Goal: Navigation & Orientation: Go to known website

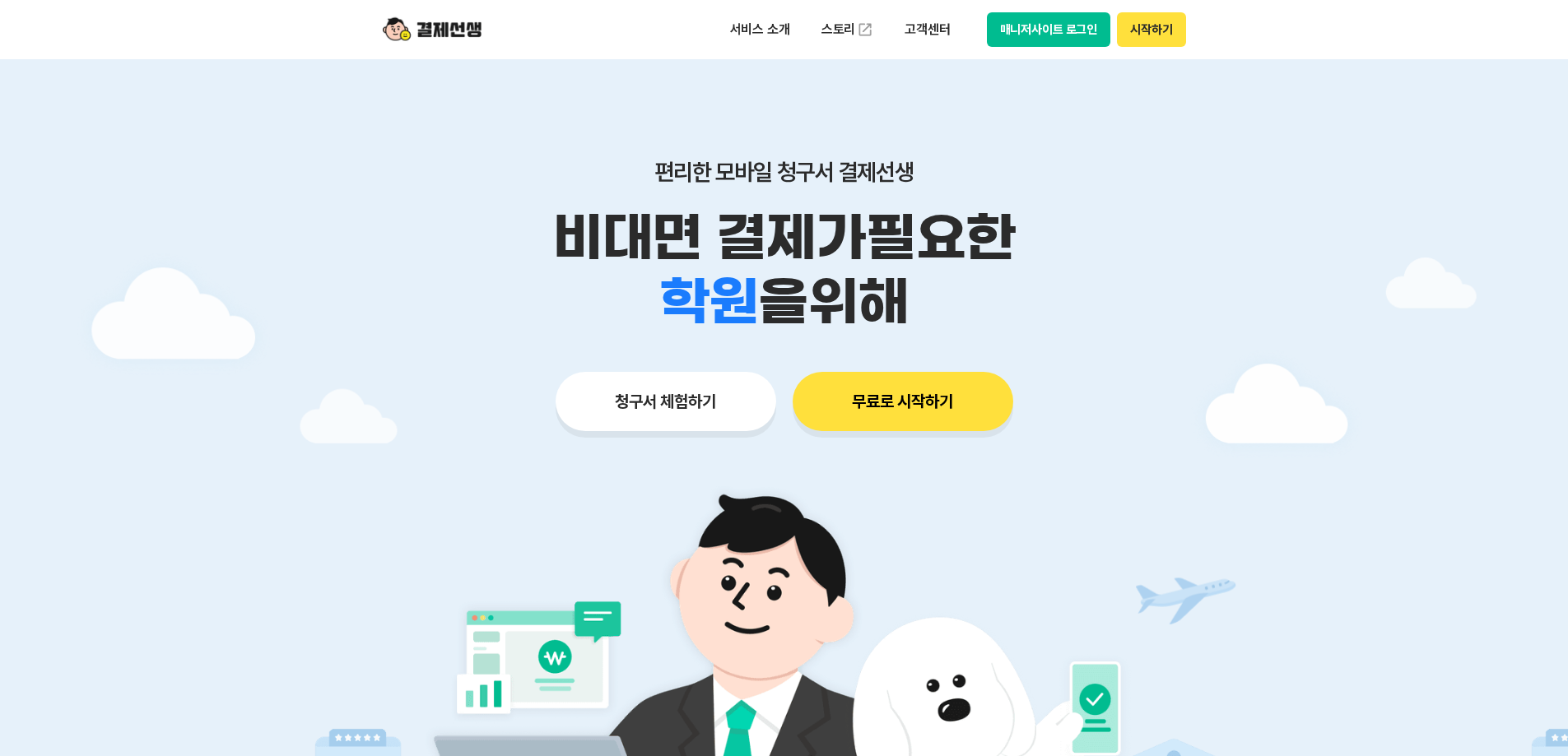
click at [1025, 36] on button "매니저사이트 로그인" at bounding box center [1048, 29] width 124 height 34
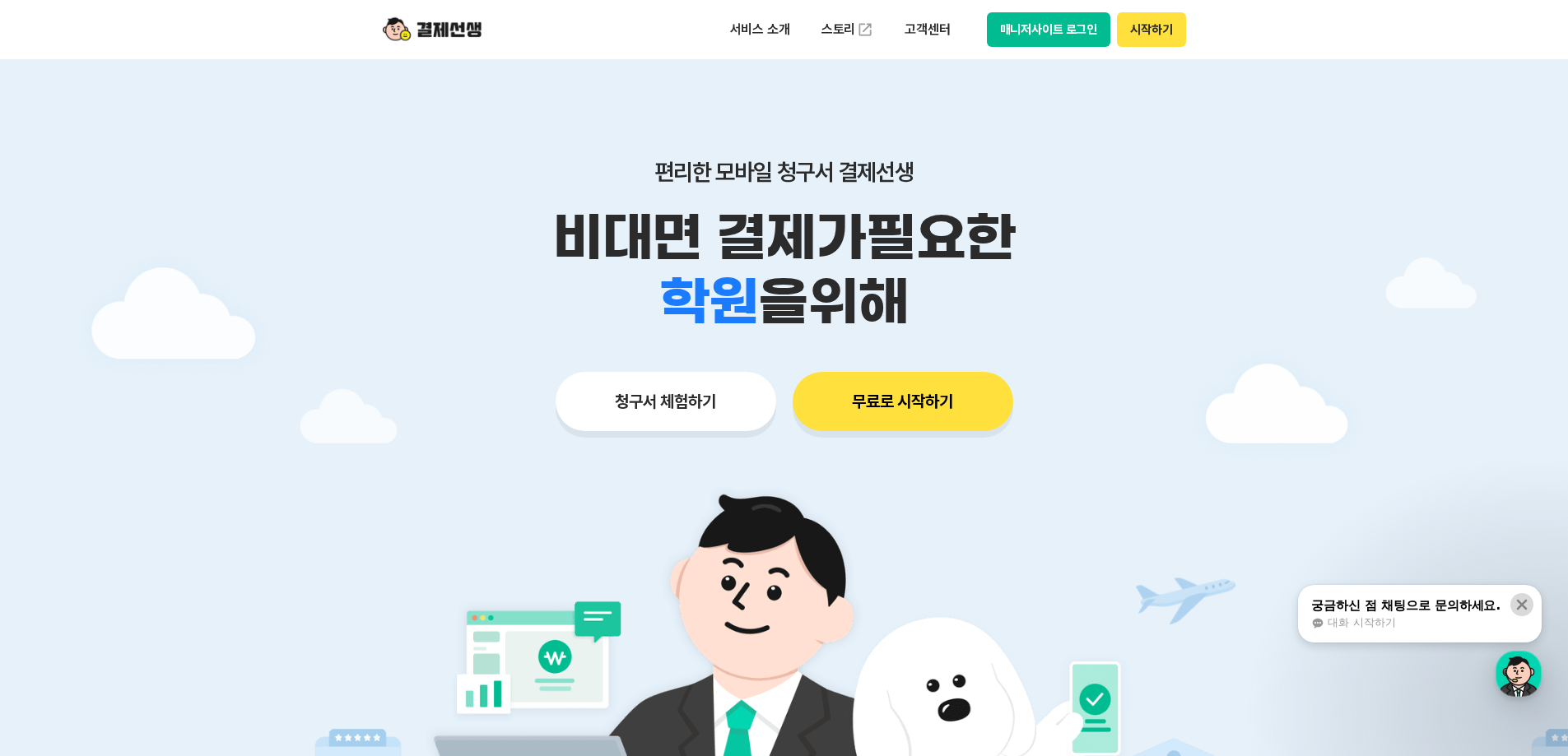
click at [1520, 602] on icon at bounding box center [1522, 605] width 10 height 10
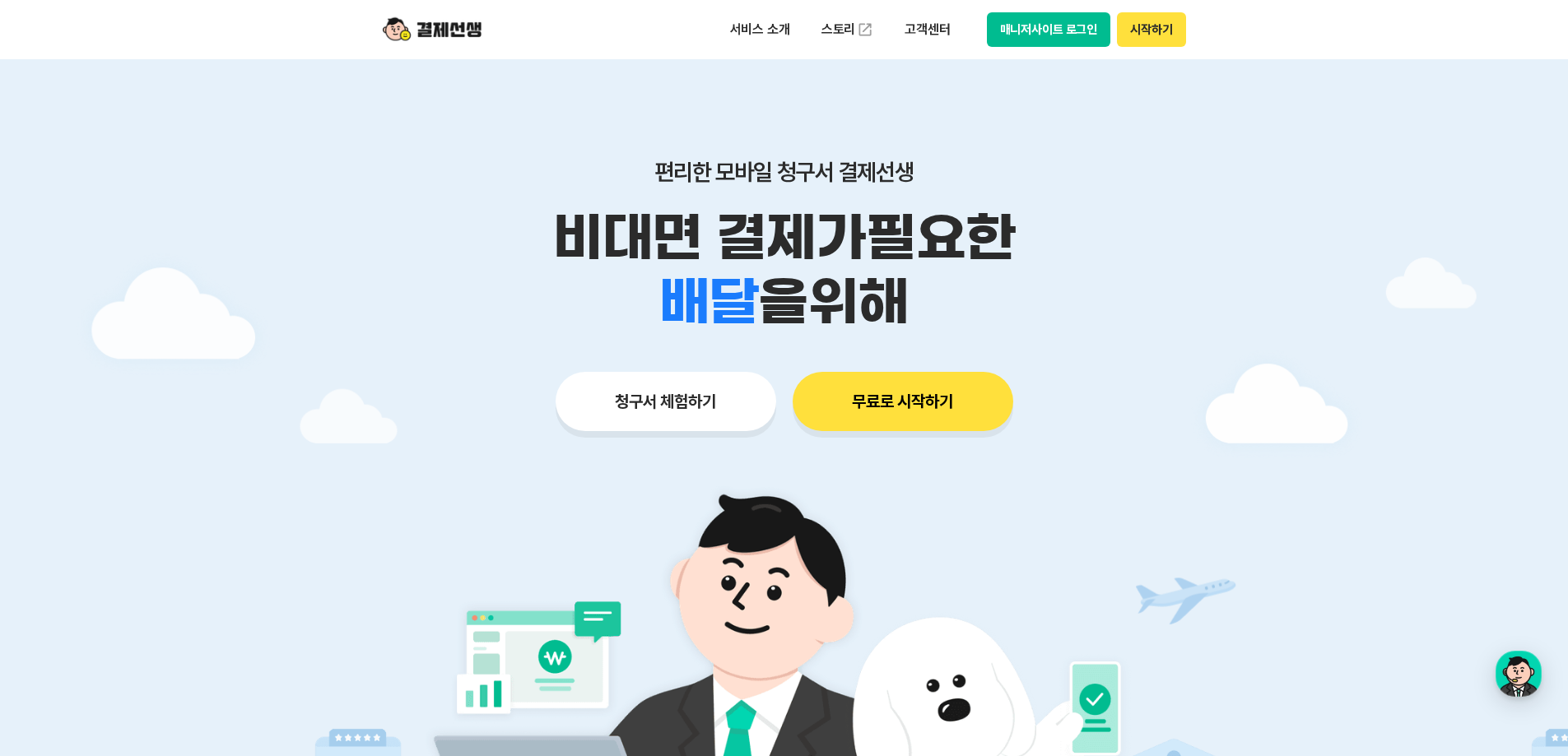
click at [1021, 33] on button "매니저사이트 로그인" at bounding box center [1048, 29] width 124 height 34
click at [1070, 29] on button "매니저사이트 로그인" at bounding box center [1048, 29] width 124 height 34
click at [1044, 23] on button "매니저사이트 로그인" at bounding box center [1048, 29] width 124 height 34
click at [1011, 32] on button "매니저사이트 로그인" at bounding box center [1048, 29] width 124 height 34
click at [1014, 22] on button "매니저사이트 로그인" at bounding box center [1048, 29] width 124 height 34
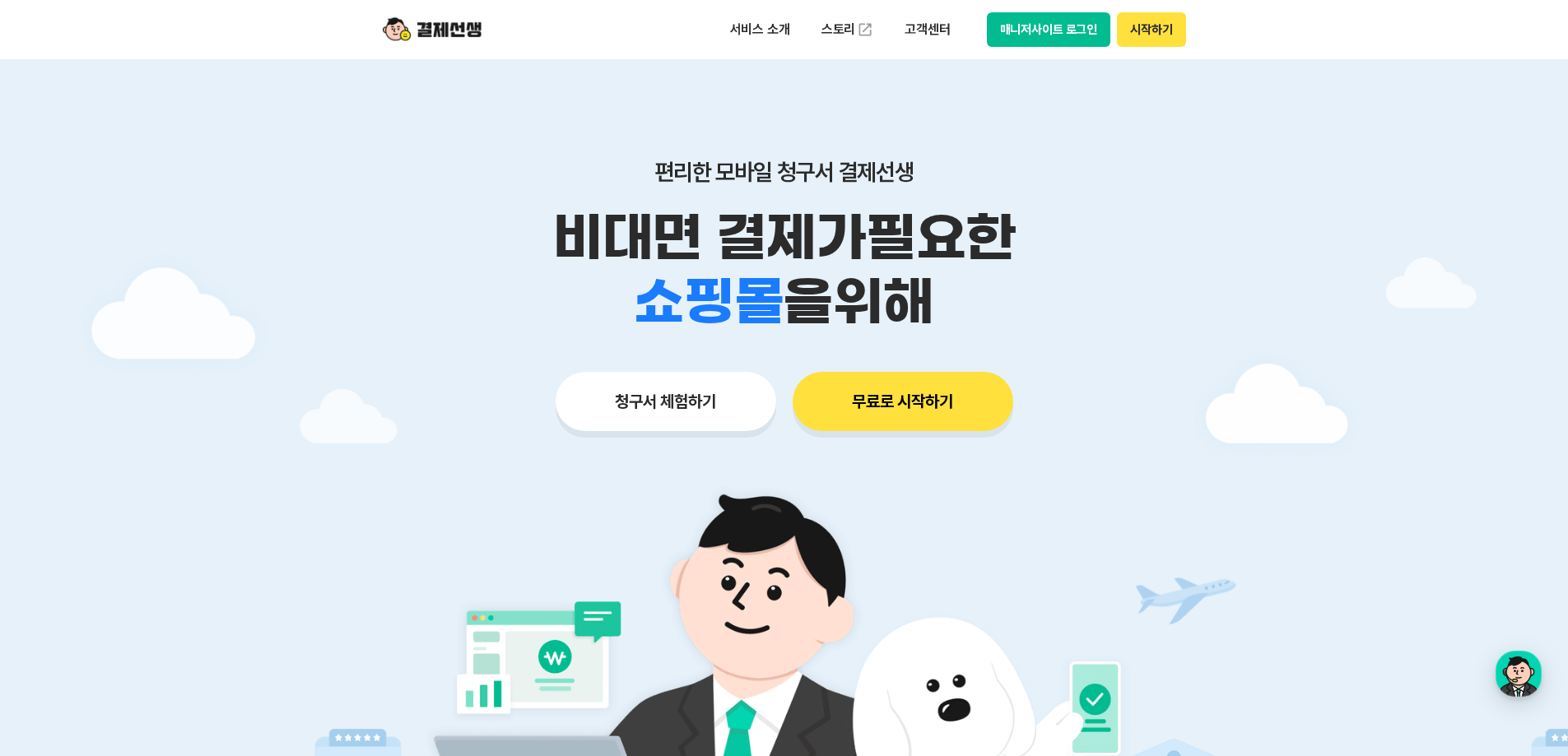
click at [1007, 41] on button "매니저사이트 로그인" at bounding box center [1048, 29] width 124 height 34
click at [1010, 33] on button "매니저사이트 로그인" at bounding box center [1048, 29] width 124 height 34
click at [1007, 35] on button "매니저사이트 로그인" at bounding box center [1048, 29] width 124 height 34
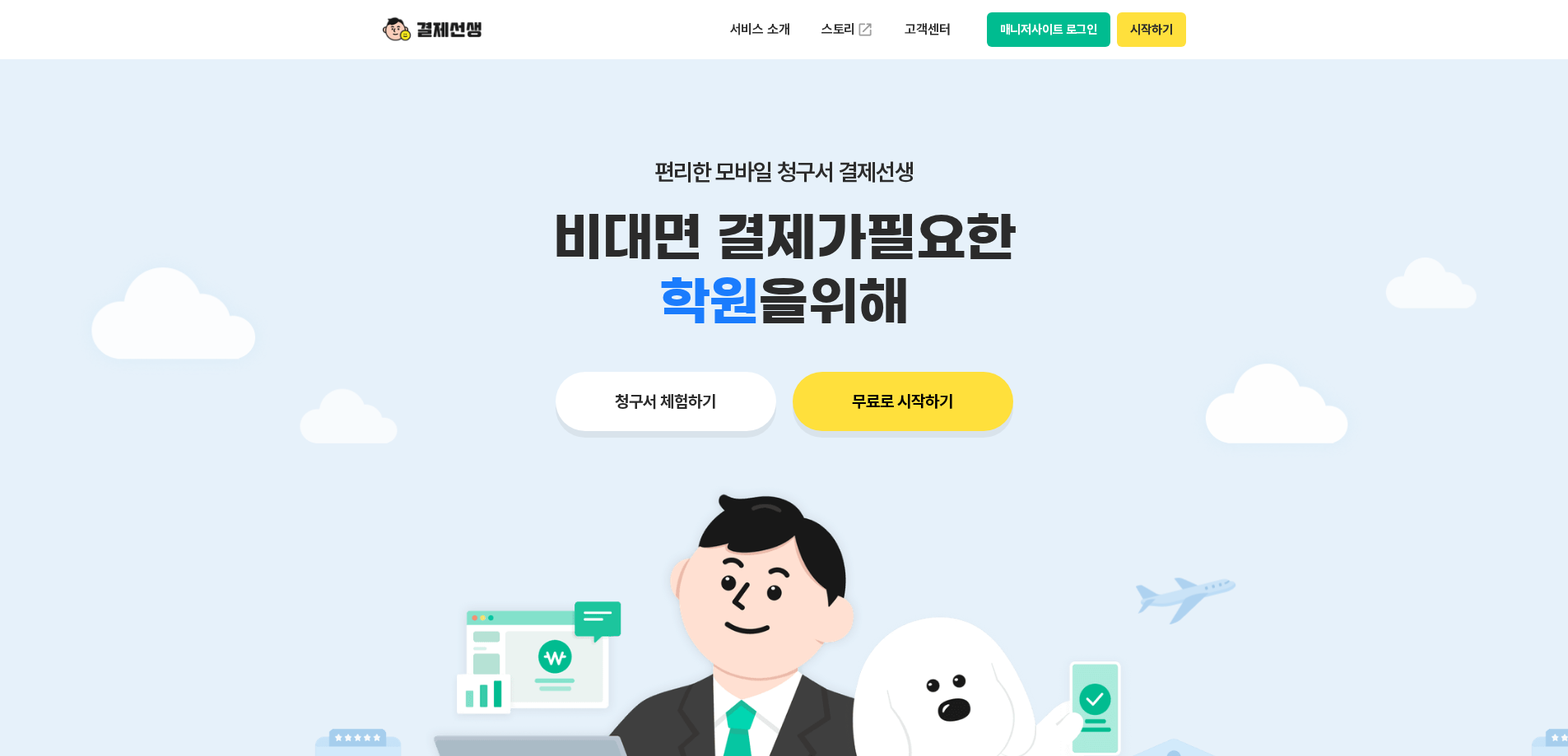
click at [1047, 30] on button "매니저사이트 로그인" at bounding box center [1048, 29] width 124 height 34
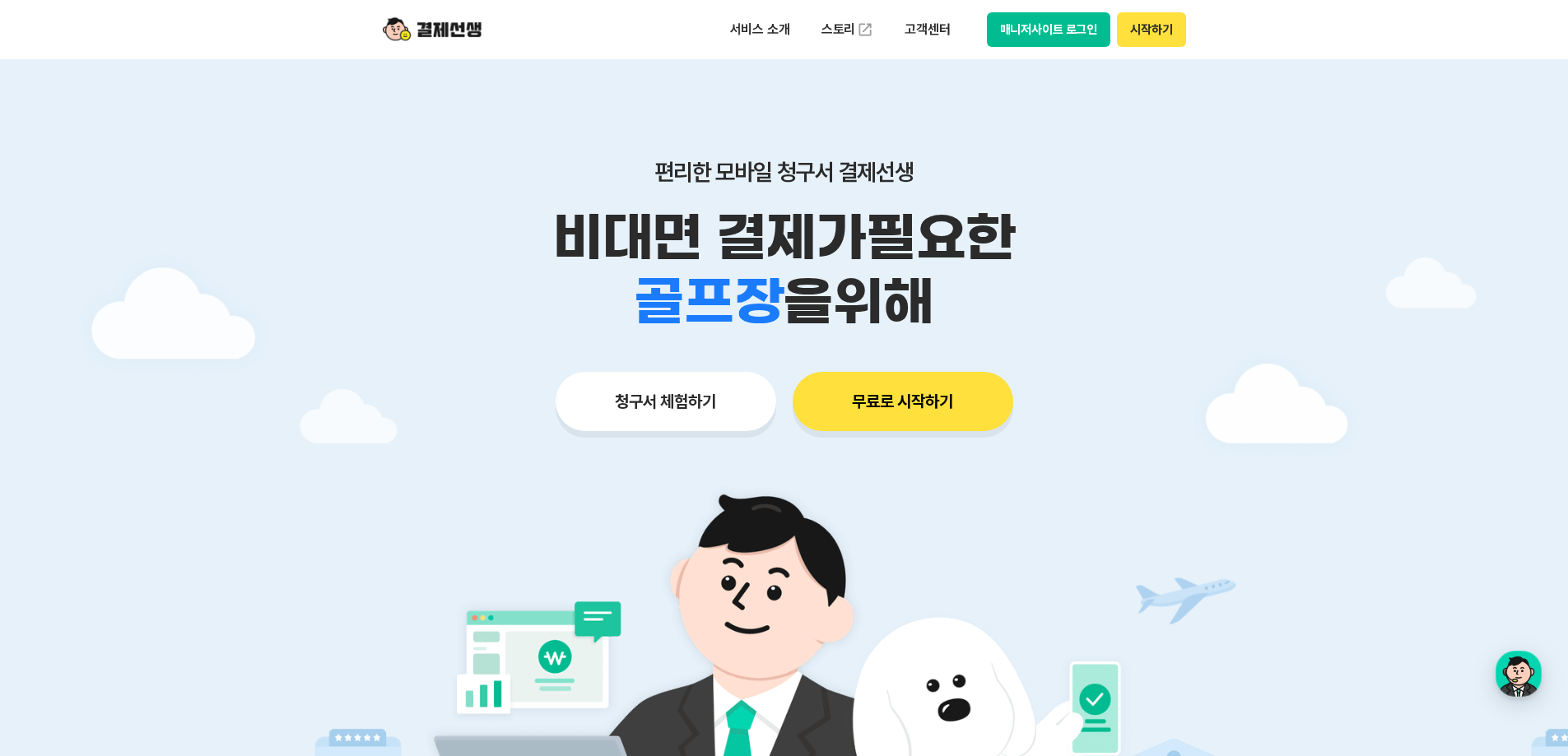
click at [1036, 30] on button "매니저사이트 로그인" at bounding box center [1048, 29] width 124 height 34
